Goal: Task Accomplishment & Management: Manage account settings

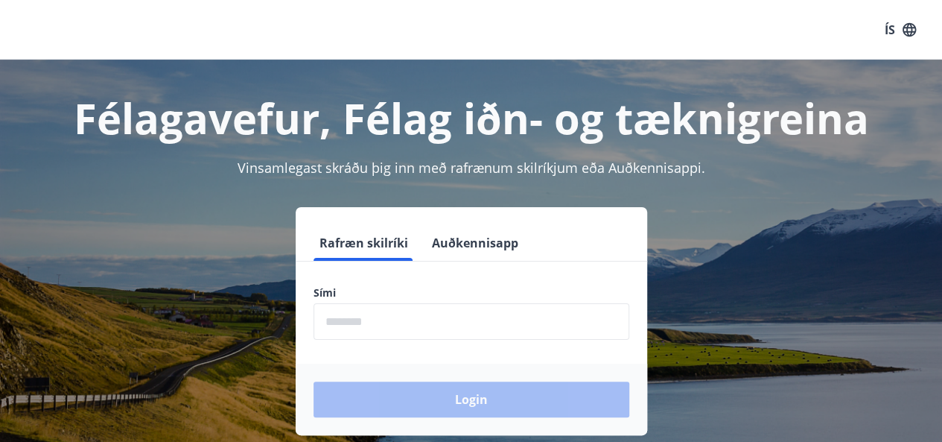
click at [403, 308] on input "phone" at bounding box center [472, 321] width 316 height 37
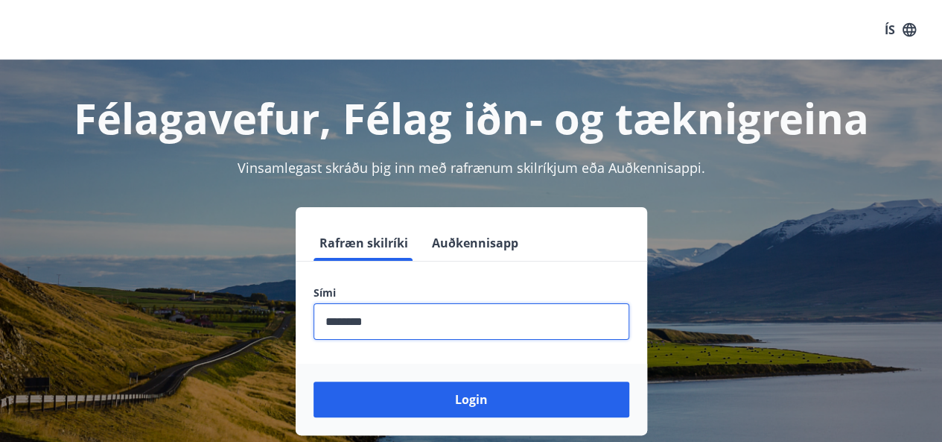
type input "********"
click at [314, 381] on button "Login" at bounding box center [472, 399] width 316 height 36
